Goal: Task Accomplishment & Management: Manage account settings

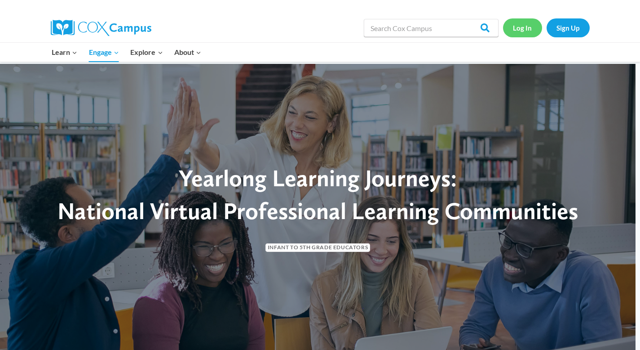
click at [524, 29] on link "Log In" at bounding box center [522, 27] width 39 height 18
click at [530, 28] on link "Log In" at bounding box center [522, 27] width 39 height 18
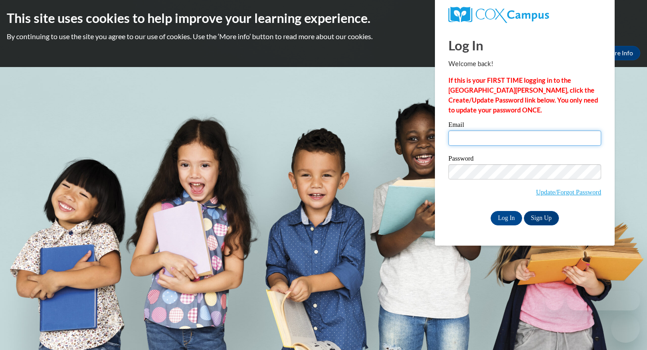
click at [497, 140] on input "Email" at bounding box center [524, 137] width 153 height 15
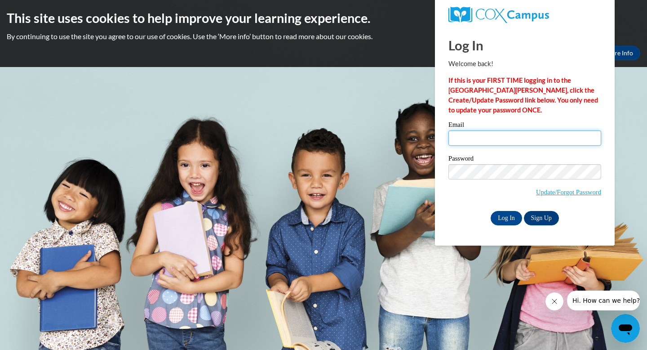
type input "[EMAIL_ADDRESS][DOMAIN_NAME]"
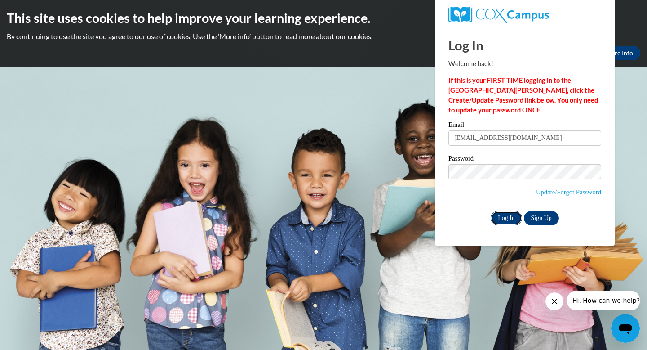
click at [510, 219] on input "Log In" at bounding box center [506, 218] width 31 height 14
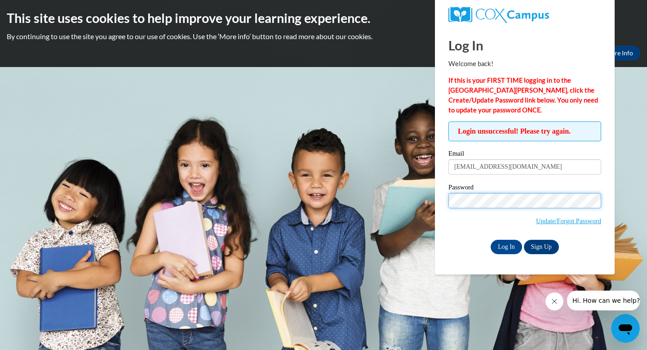
click at [491, 240] on input "Log In" at bounding box center [506, 247] width 31 height 14
click at [548, 246] on link "Sign Up" at bounding box center [541, 247] width 35 height 14
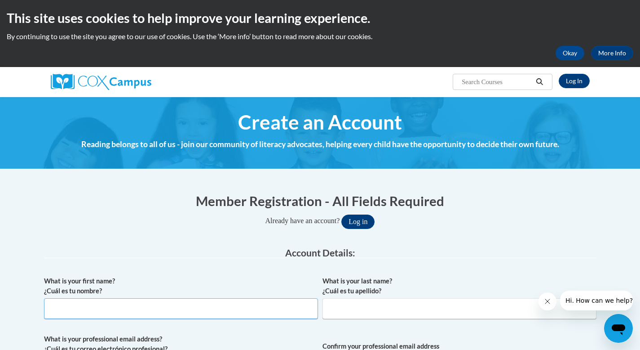
click at [224, 309] on input "What is your first name? ¿Cuál es tu nombre?" at bounding box center [181, 308] width 274 height 21
type input "Natasha"
type input "Womble"
type input "nwomble@washington.k12.ga.us"
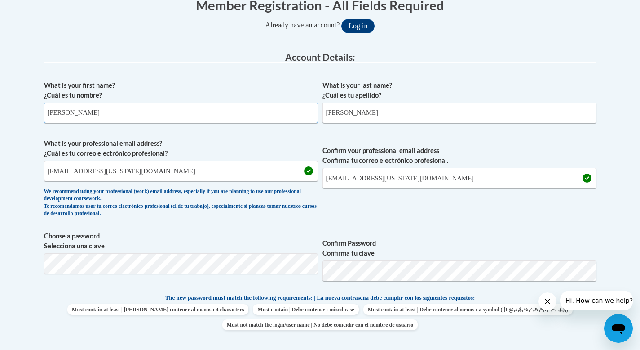
scroll to position [205, 0]
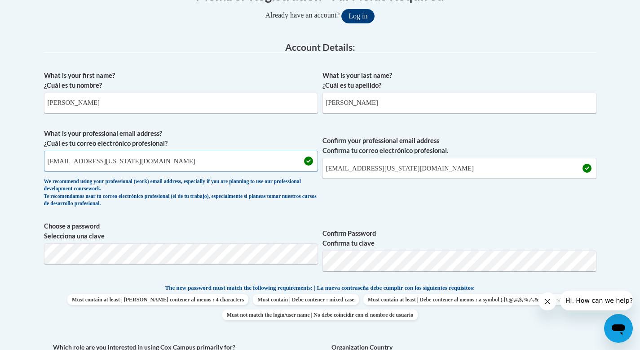
drag, startPoint x: 179, startPoint y: 164, endPoint x: 84, endPoint y: 164, distance: 95.7
click at [84, 164] on input "nwomble@washington.k12.ga.us" at bounding box center [181, 161] width 274 height 21
drag, startPoint x: 169, startPoint y: 165, endPoint x: 37, endPoint y: 157, distance: 131.9
click at [37, 157] on div "Member Registration - All Fields Required Already have an account? Log in Prefe…" at bounding box center [320, 327] width 566 height 701
click at [170, 163] on input "nwomble@students.asurams.org" at bounding box center [181, 161] width 274 height 21
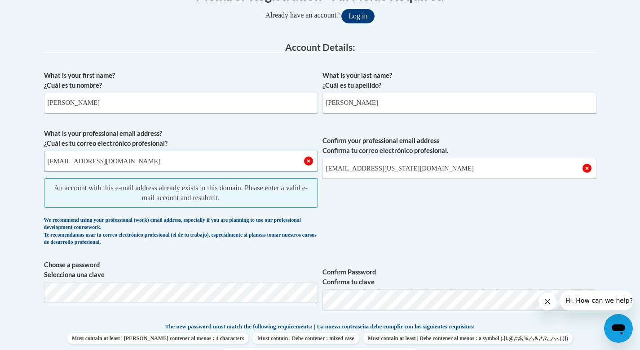
drag, startPoint x: 161, startPoint y: 164, endPoint x: 29, endPoint y: 162, distance: 132.1
type input "[EMAIL_ADDRESS][DOMAIN_NAME]"
click at [360, 14] on button "Log in" at bounding box center [358, 16] width 33 height 14
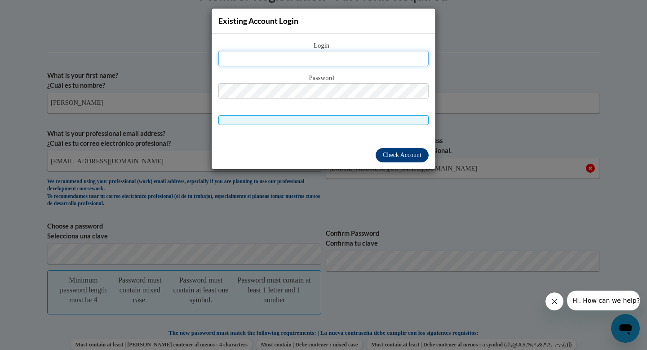
type input "[EMAIL_ADDRESS][DOMAIN_NAME]"
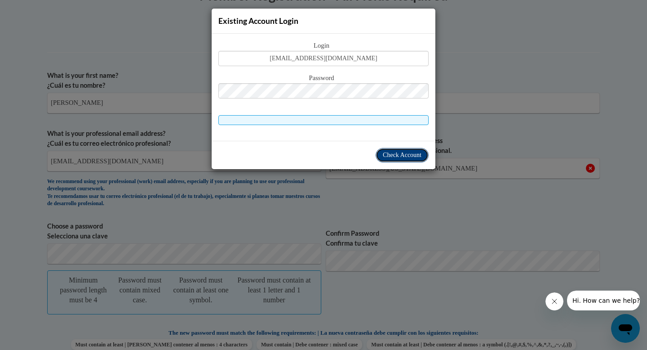
click at [408, 154] on span "Check Account" at bounding box center [402, 154] width 39 height 7
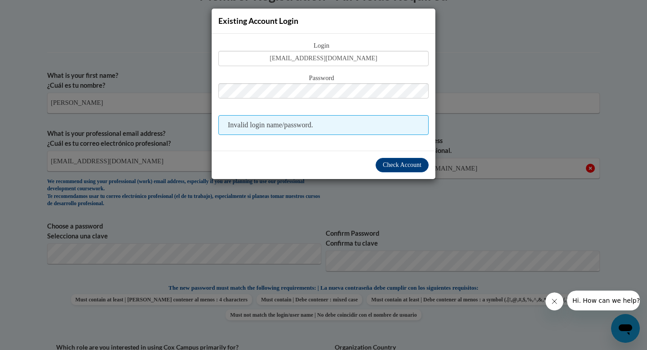
click at [640, 98] on div "Existing Account Login Login nwomble@students.asurams.edu Password Invalid logi…" at bounding box center [323, 175] width 647 height 350
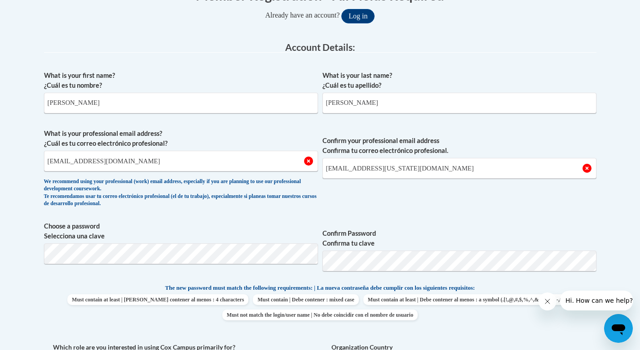
scroll to position [0, 0]
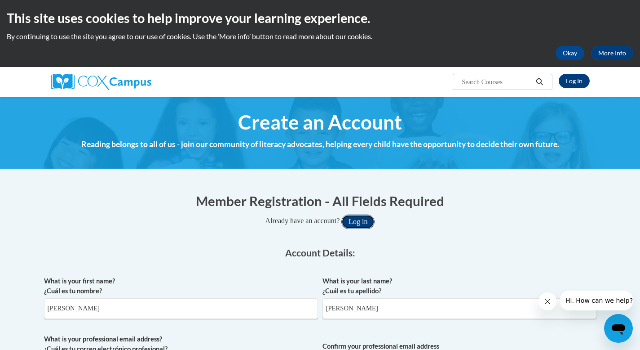
click at [359, 225] on button "Log in" at bounding box center [358, 221] width 33 height 14
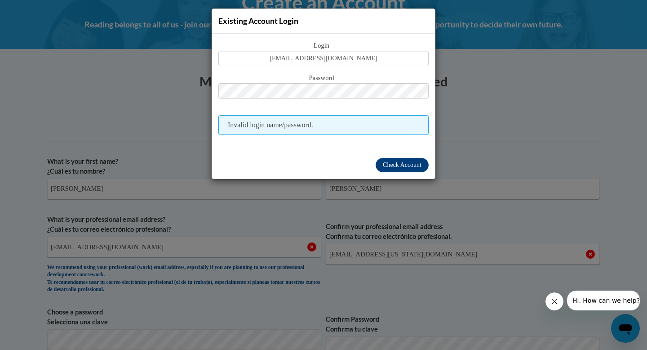
click at [313, 228] on div "Existing Account Login Login nwomble@students.asurams.edu Password Invalid logi…" at bounding box center [323, 175] width 647 height 350
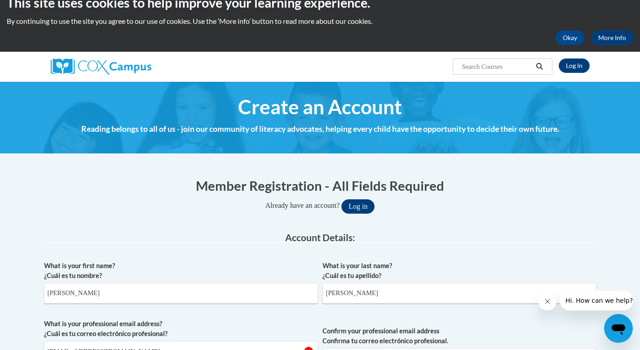
scroll to position [0, 0]
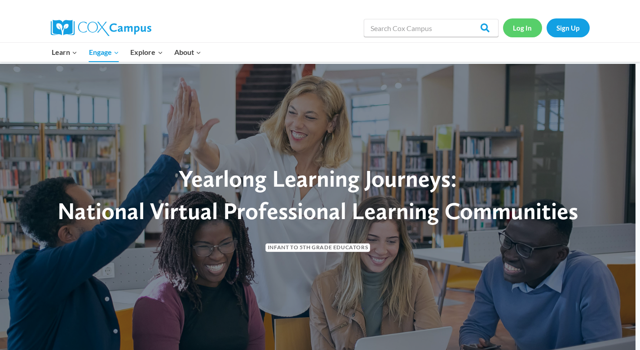
click at [526, 28] on link "Log In" at bounding box center [522, 27] width 39 height 18
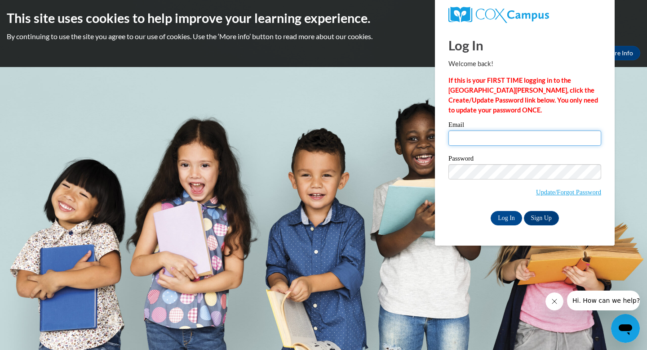
click at [483, 144] on input "Email" at bounding box center [524, 137] width 153 height 15
type input "[EMAIL_ADDRESS][DOMAIN_NAME]"
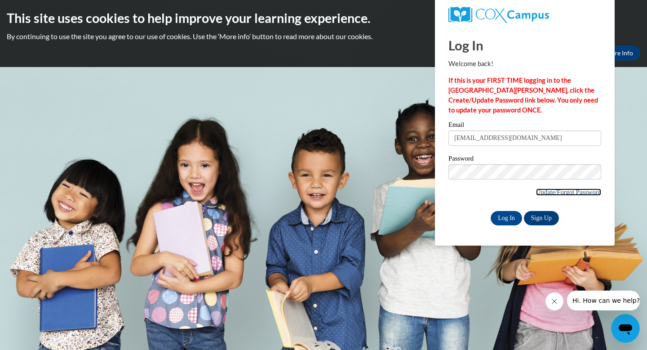
click at [569, 194] on link "Update/Forgot Password" at bounding box center [568, 191] width 65 height 7
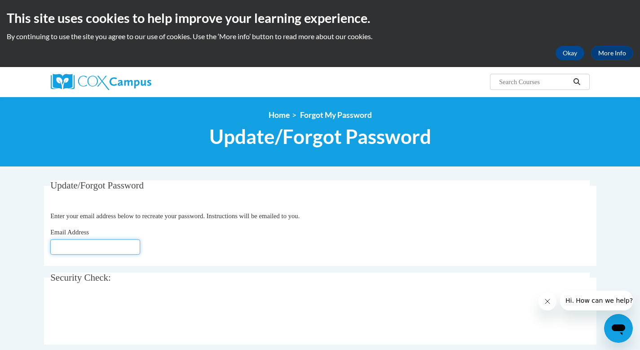
click at [110, 247] on input "Email Address" at bounding box center [95, 246] width 90 height 15
type input "[EMAIL_ADDRESS][DOMAIN_NAME]"
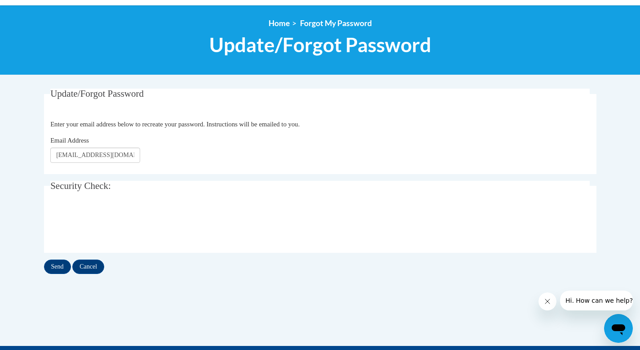
scroll to position [129, 0]
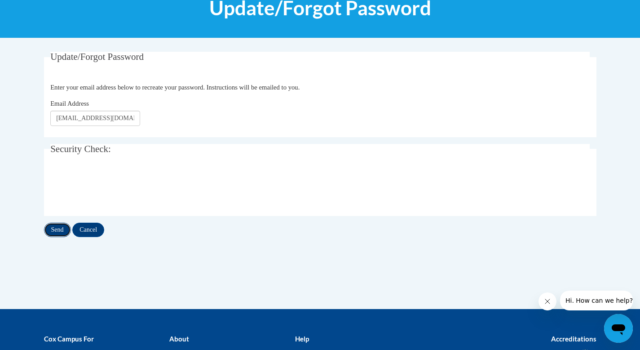
click at [57, 226] on input "Send" at bounding box center [57, 229] width 27 height 14
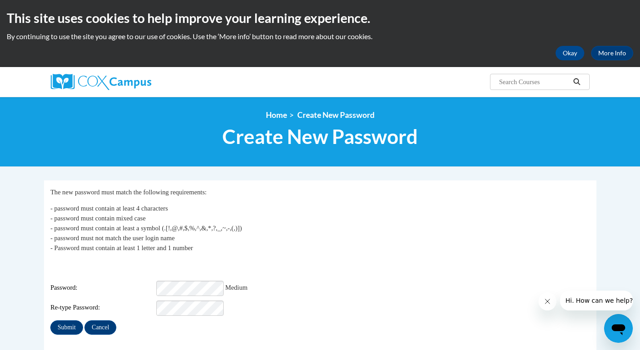
click at [291, 320] on div "Submit Cancel" at bounding box center [320, 327] width 540 height 14
click at [73, 321] on input "Submit" at bounding box center [66, 327] width 32 height 14
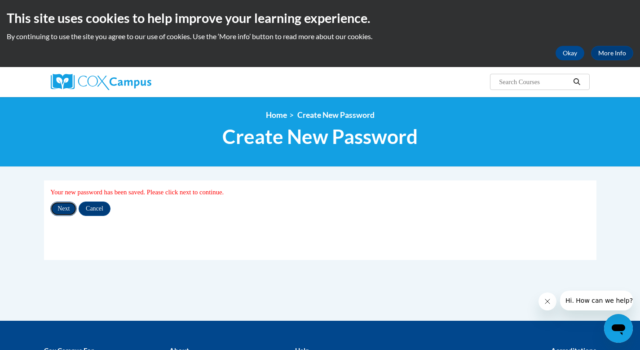
click at [65, 210] on input "Next" at bounding box center [63, 208] width 27 height 14
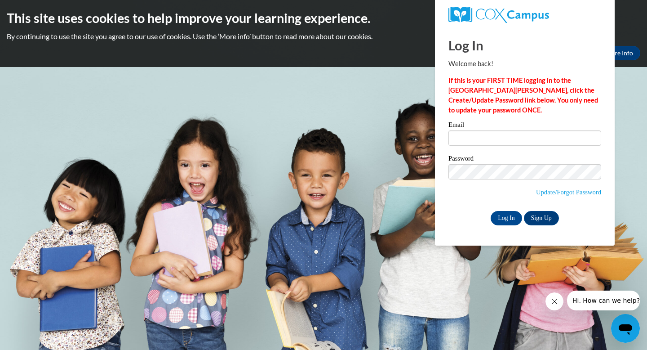
type input "[EMAIL_ADDRESS][DOMAIN_NAME]"
click at [507, 219] on input "Log In" at bounding box center [506, 218] width 31 height 14
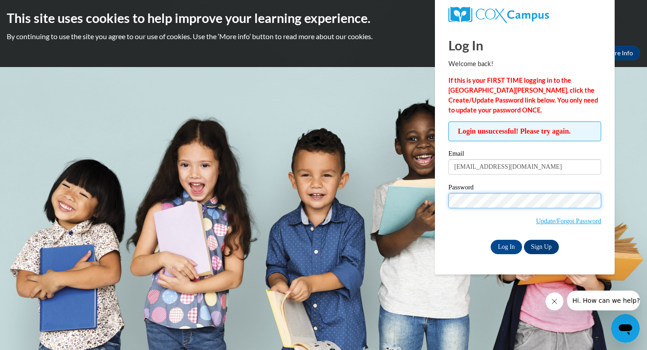
click at [413, 196] on body "This site uses cookies to help improve your learning experience. By continuing …" at bounding box center [323, 175] width 647 height 350
click at [470, 224] on span "Update/Forgot Password" at bounding box center [524, 211] width 153 height 37
click at [510, 249] on input "Log In" at bounding box center [506, 247] width 31 height 14
click at [411, 204] on body "This site uses cookies to help improve your learning experience. By continuing …" at bounding box center [323, 175] width 647 height 350
click at [392, 197] on body "This site uses cookies to help improve your learning experience. By continuing …" at bounding box center [323, 175] width 647 height 350
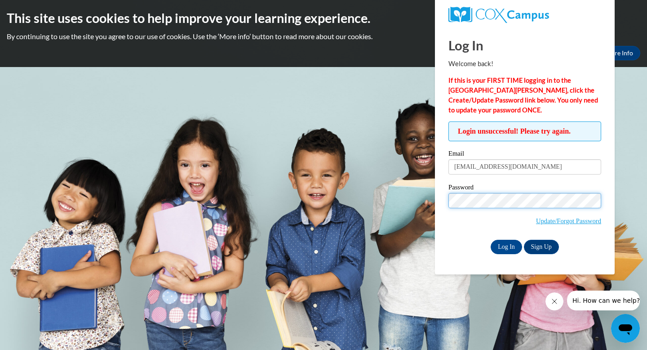
click at [491, 240] on input "Log In" at bounding box center [506, 247] width 31 height 14
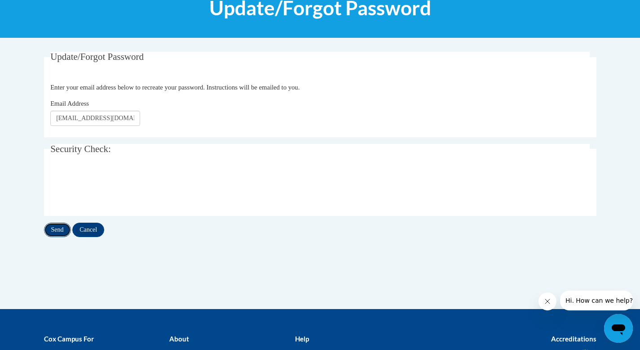
click at [67, 231] on input "Send" at bounding box center [57, 229] width 27 height 14
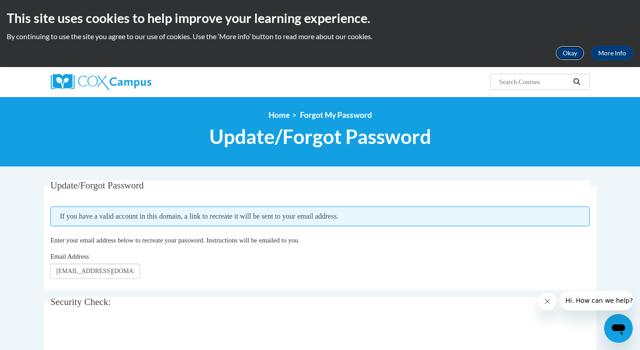
click at [573, 55] on button "Okay" at bounding box center [570, 53] width 29 height 14
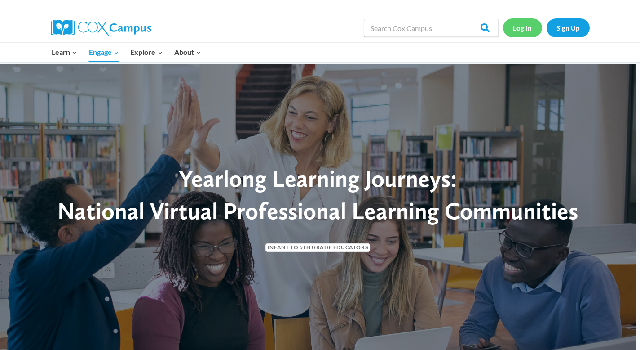
click at [526, 28] on link "Log In" at bounding box center [522, 27] width 39 height 18
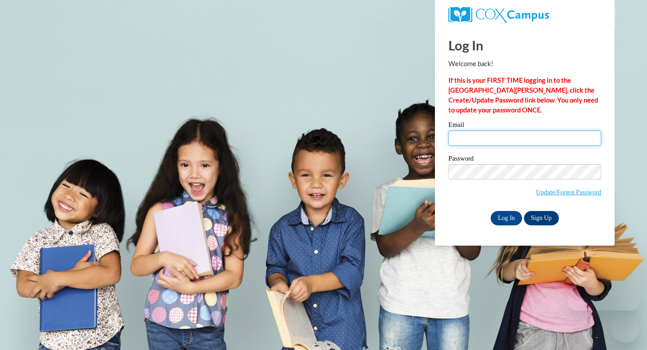
type input "[EMAIL_ADDRESS][DOMAIN_NAME]"
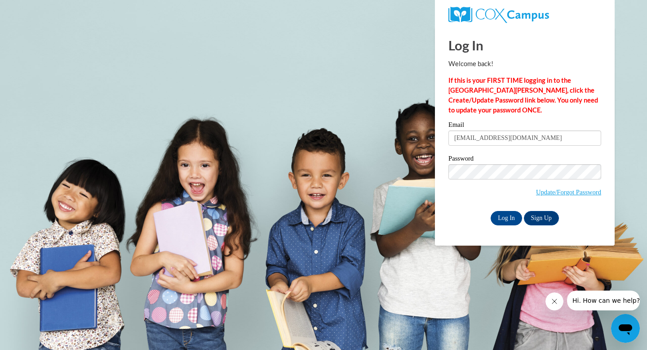
click at [459, 219] on div "Log In Sign Up" at bounding box center [524, 218] width 153 height 14
click at [502, 218] on input "Log In" at bounding box center [506, 218] width 31 height 14
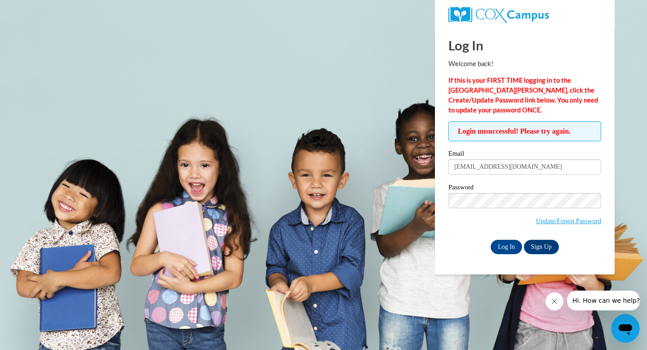
click at [491, 240] on input "Log In" at bounding box center [506, 247] width 31 height 14
click at [491, 247] on input "Log In" at bounding box center [506, 247] width 31 height 14
click at [544, 222] on link "Update/Forgot Password" at bounding box center [568, 220] width 65 height 7
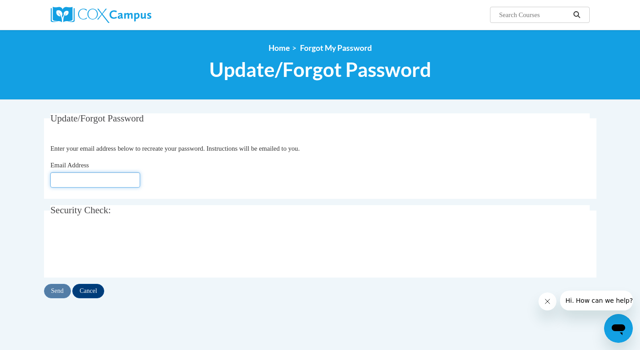
click at [90, 183] on input "Email Address" at bounding box center [95, 179] width 90 height 15
type input "[EMAIL_ADDRESS][DOMAIN_NAME]"
click at [66, 289] on input "Send" at bounding box center [57, 291] width 27 height 14
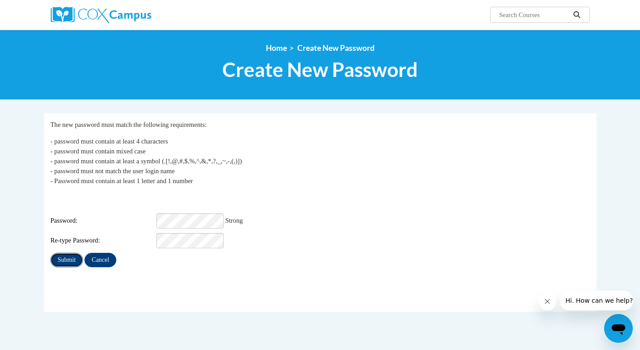
click at [75, 253] on input "Submit" at bounding box center [66, 260] width 32 height 14
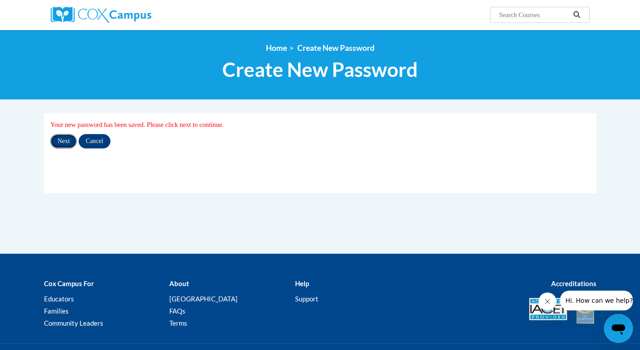
click at [63, 139] on input "Next" at bounding box center [63, 141] width 27 height 14
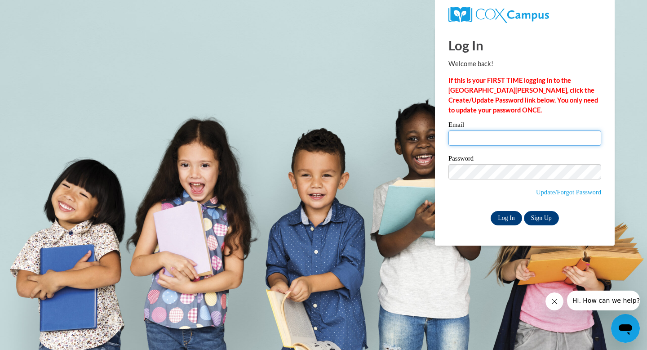
type input "[EMAIL_ADDRESS][DOMAIN_NAME]"
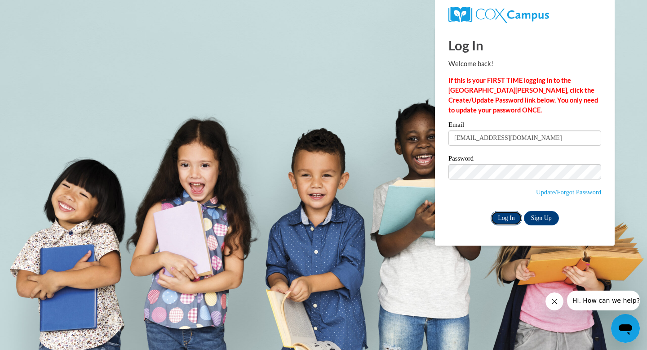
click at [510, 220] on input "Log In" at bounding box center [506, 218] width 31 height 14
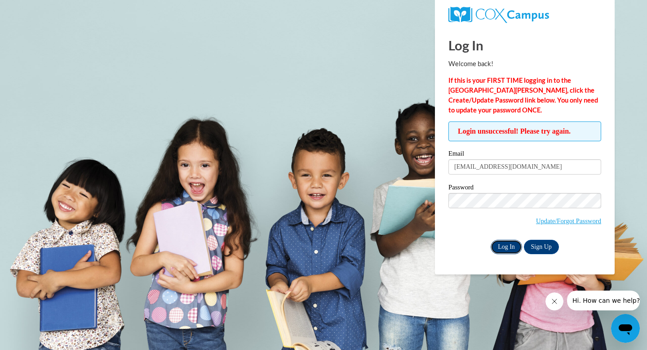
click at [511, 250] on input "Log In" at bounding box center [506, 247] width 31 height 14
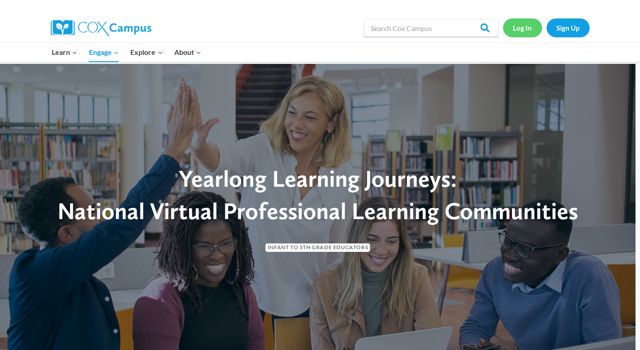
click at [526, 29] on link "Log In" at bounding box center [522, 27] width 39 height 18
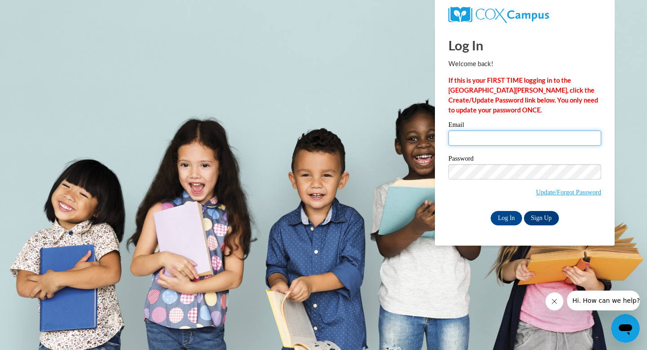
type input "[EMAIL_ADDRESS][DOMAIN_NAME]"
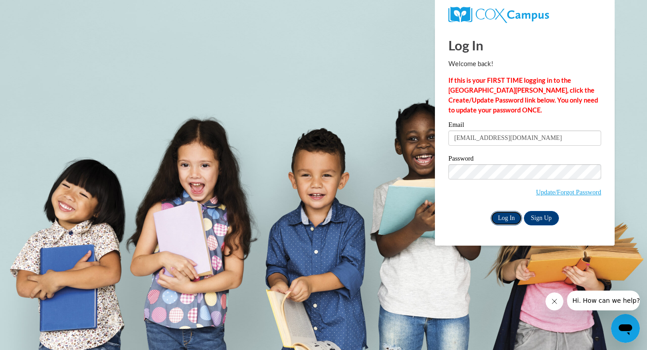
click at [491, 217] on input "Log In" at bounding box center [506, 218] width 31 height 14
